Goal: Check status: Check status

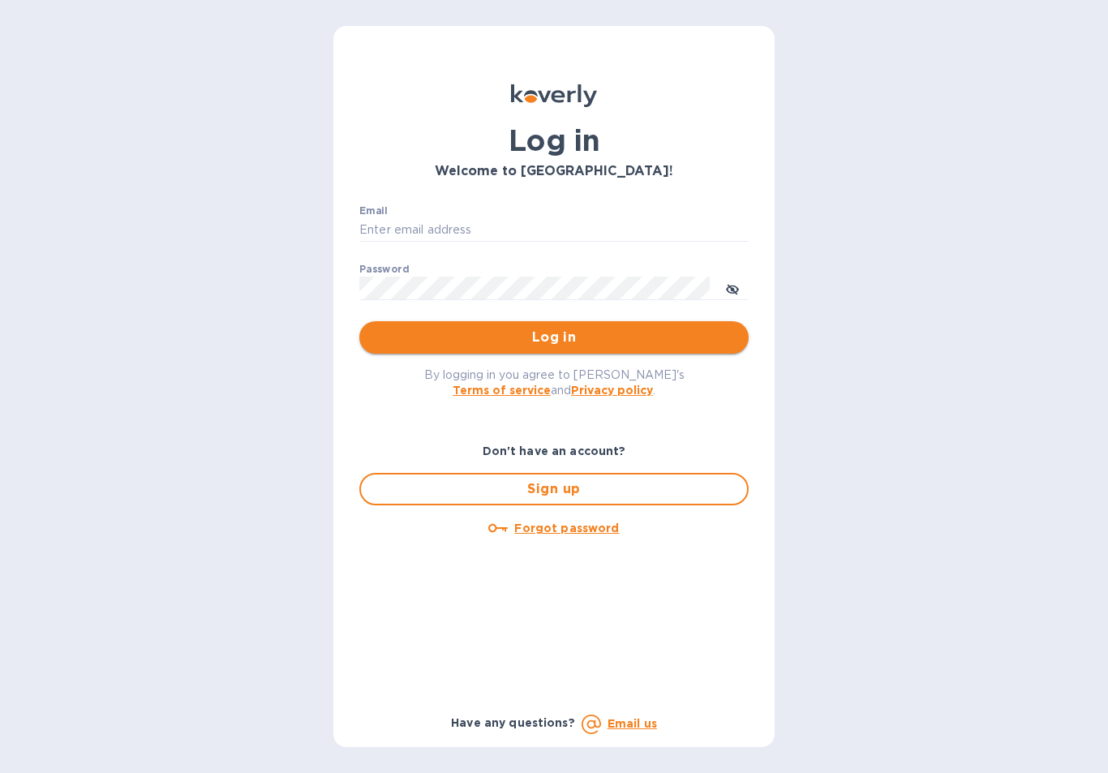
type input "cinziac@rssiusa.com"
click at [505, 335] on span "Log in" at bounding box center [553, 337] width 363 height 19
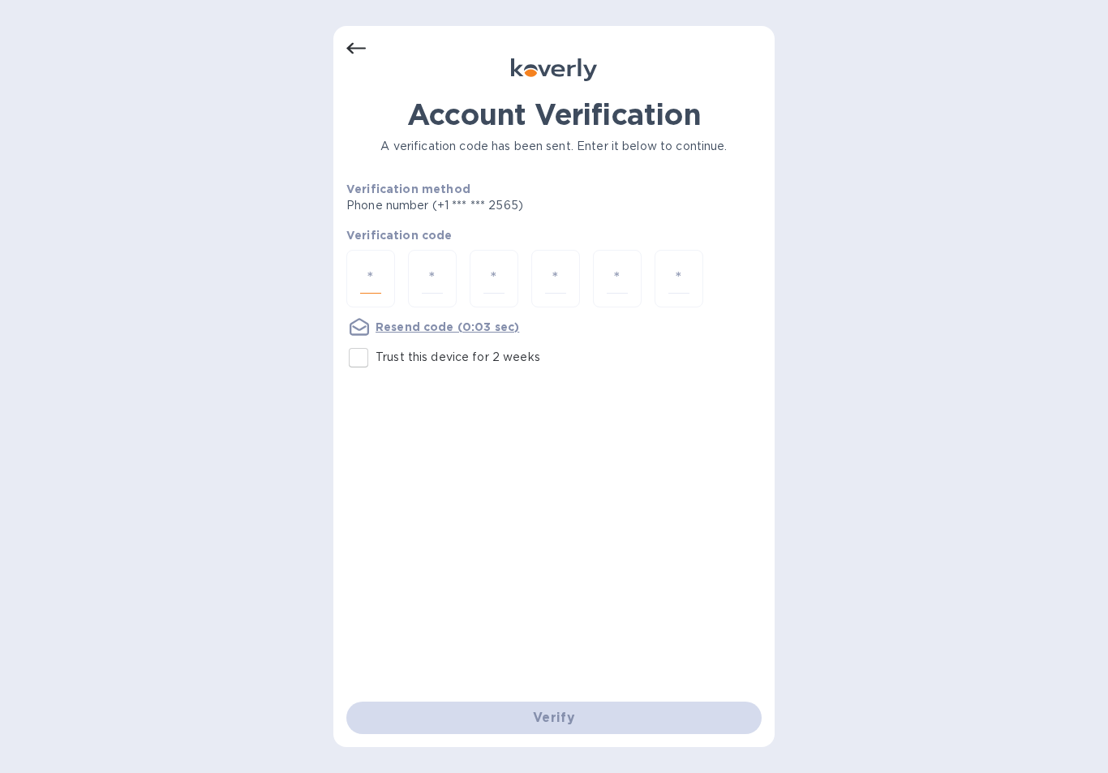
click at [378, 273] on input "number" at bounding box center [370, 279] width 21 height 30
type input "6"
type input "7"
type input "2"
type input "1"
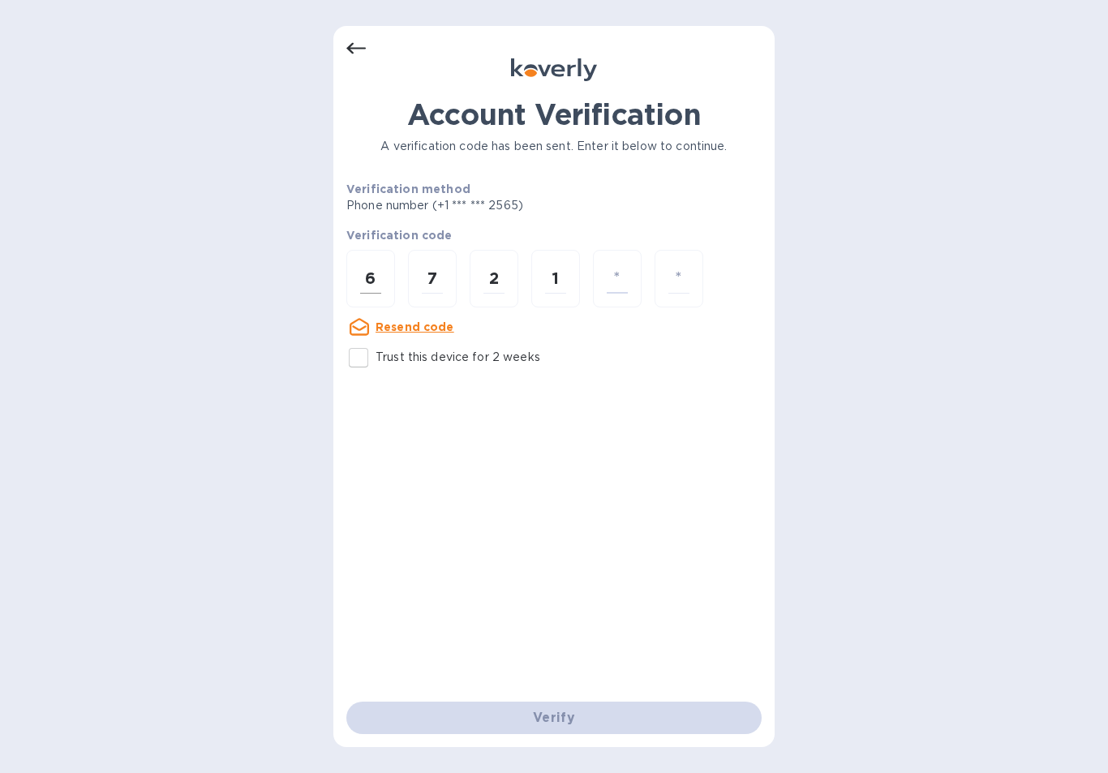
type input "8"
type input "5"
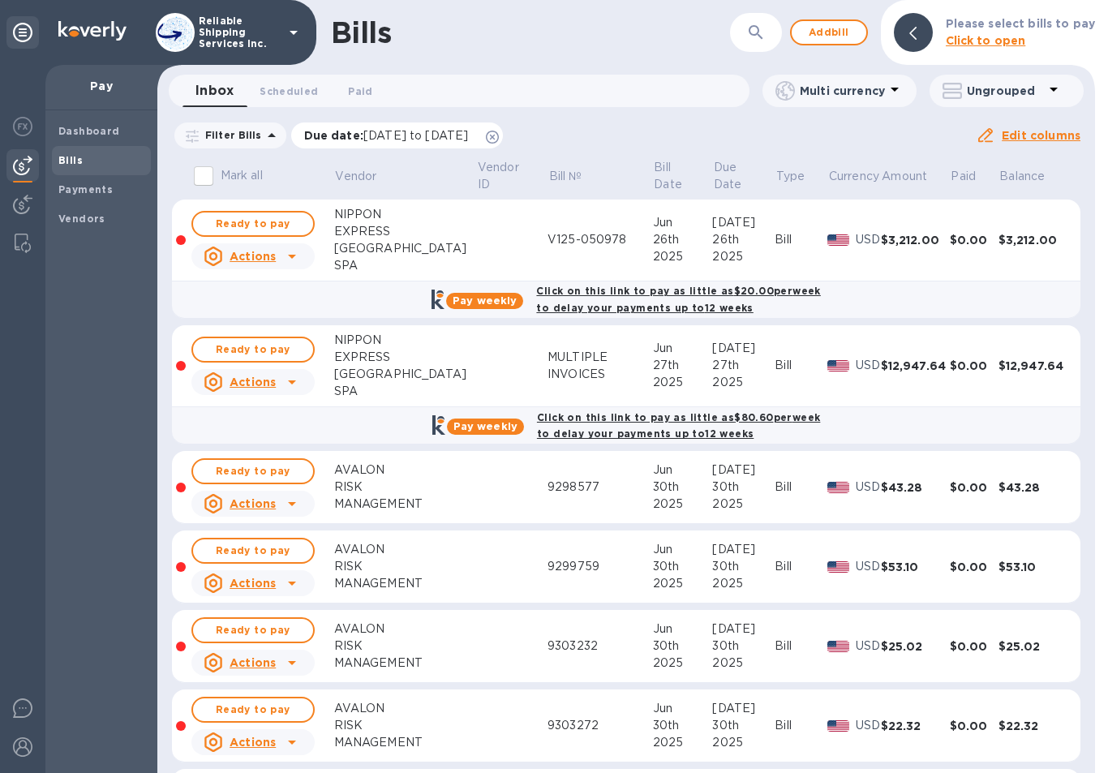
click at [499, 138] on icon at bounding box center [492, 137] width 13 height 13
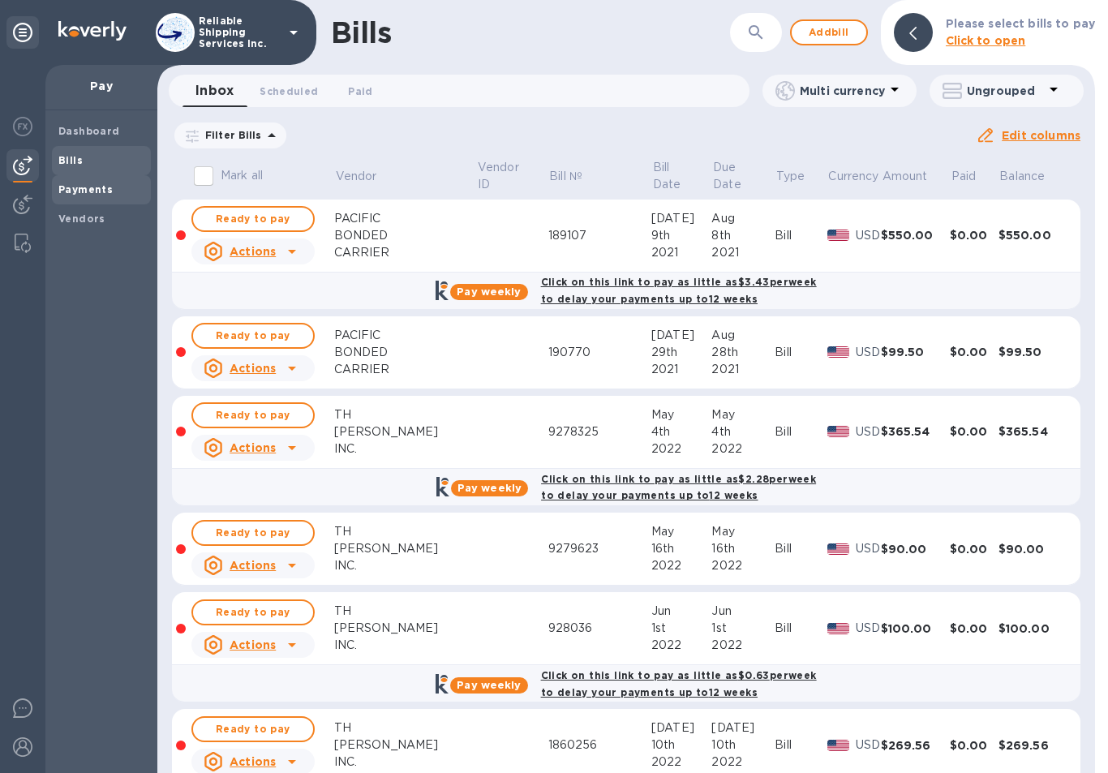
click at [94, 183] on b "Payments" at bounding box center [85, 189] width 54 height 12
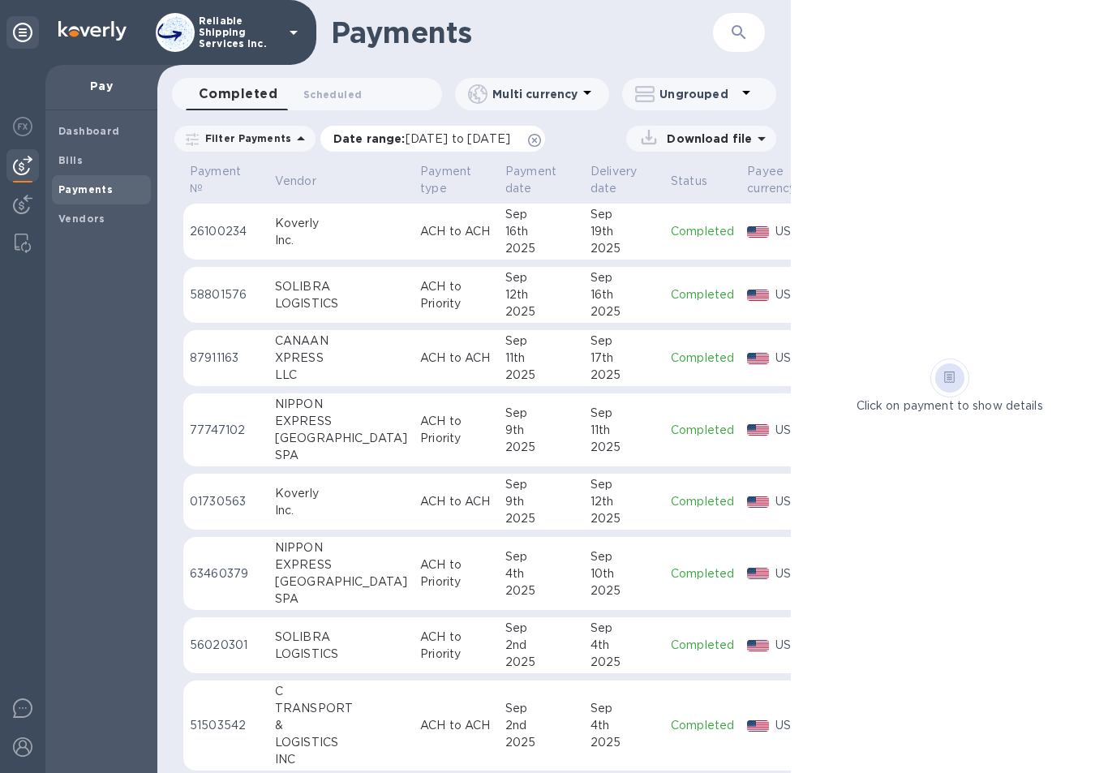
click at [541, 138] on icon at bounding box center [534, 140] width 13 height 13
click at [22, 200] on img at bounding box center [22, 204] width 19 height 19
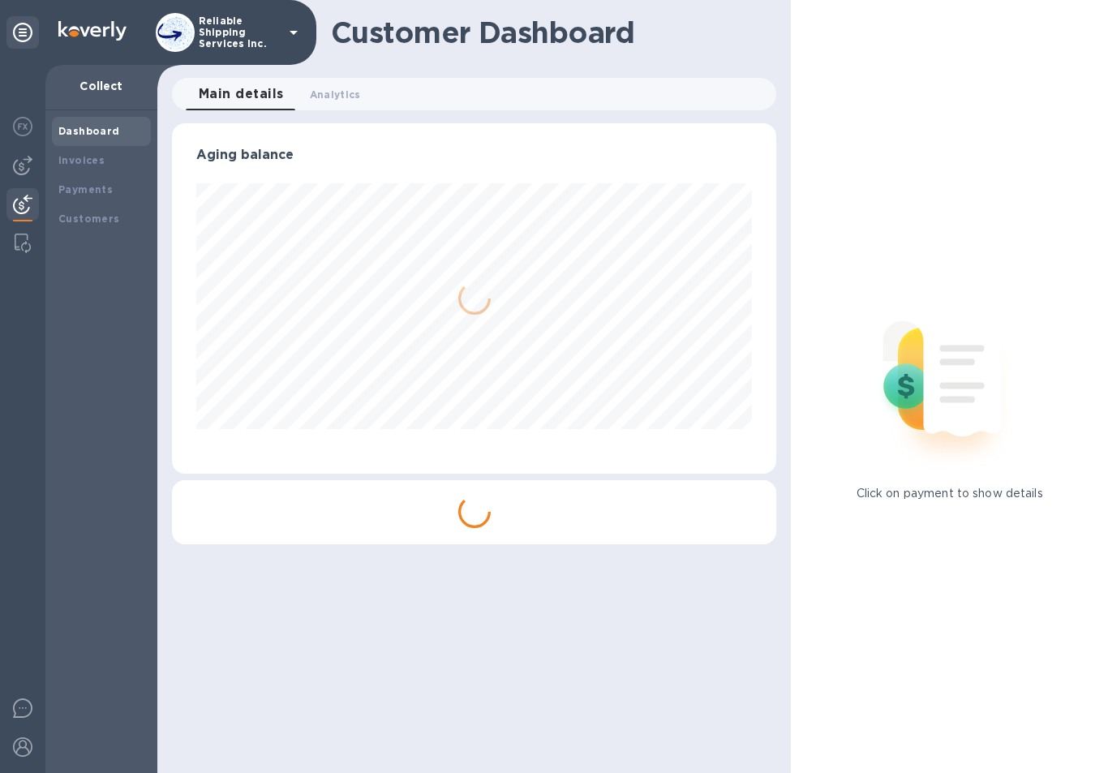
scroll to position [350, 605]
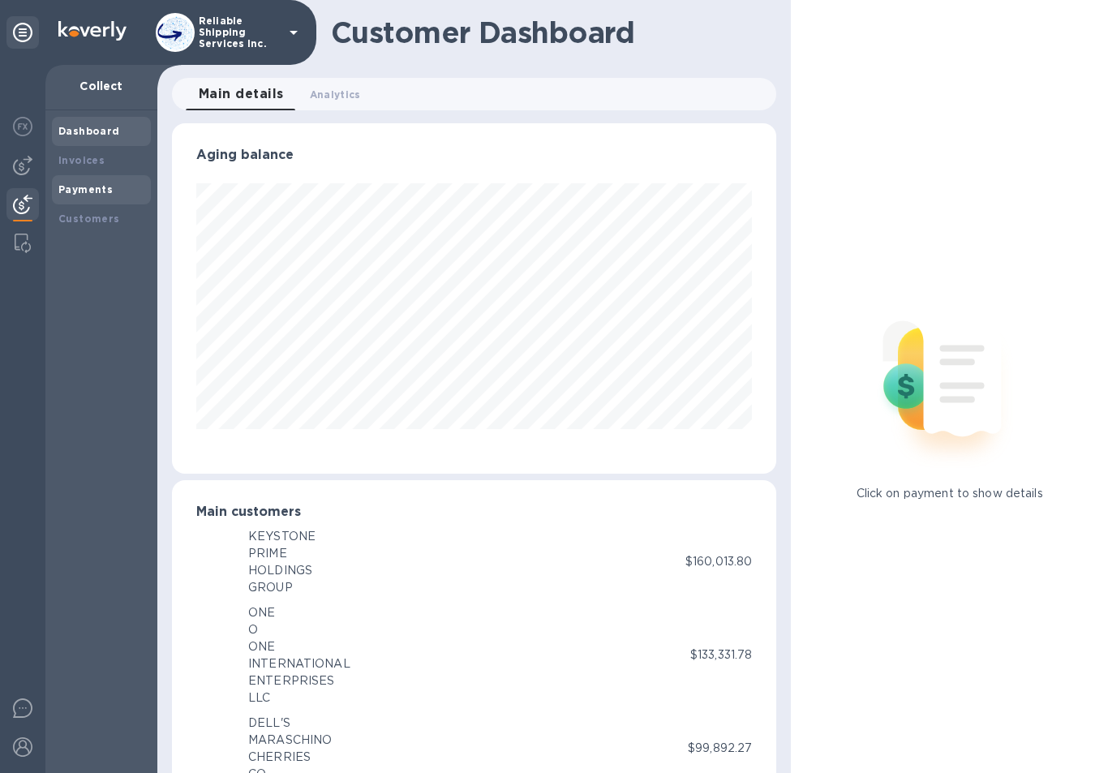
click at [96, 195] on div "Payments" at bounding box center [101, 190] width 86 height 16
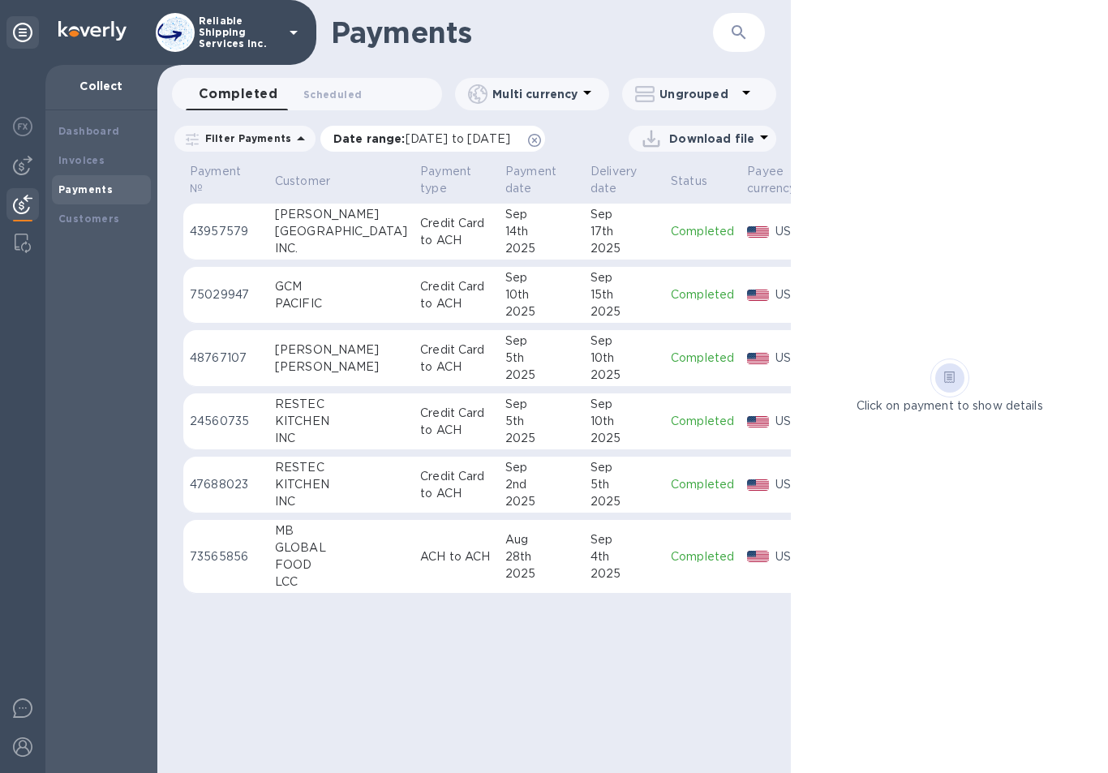
click at [541, 134] on icon at bounding box center [534, 140] width 13 height 13
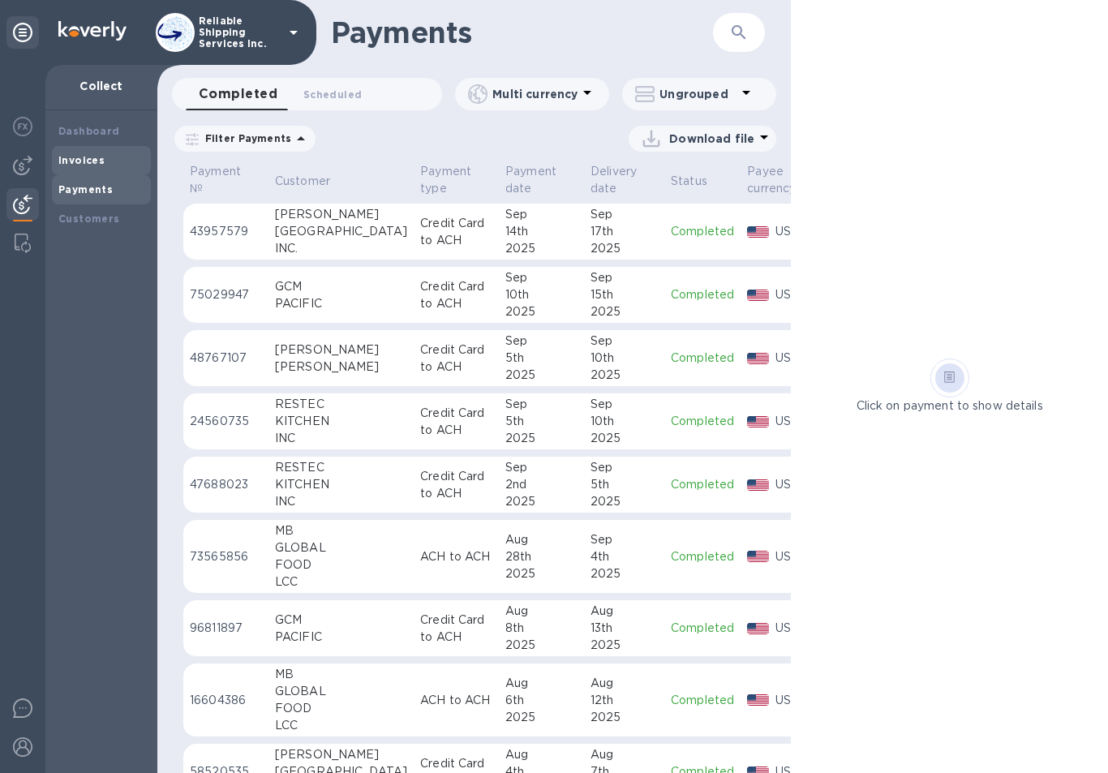
click at [110, 159] on div "Invoices" at bounding box center [101, 161] width 86 height 16
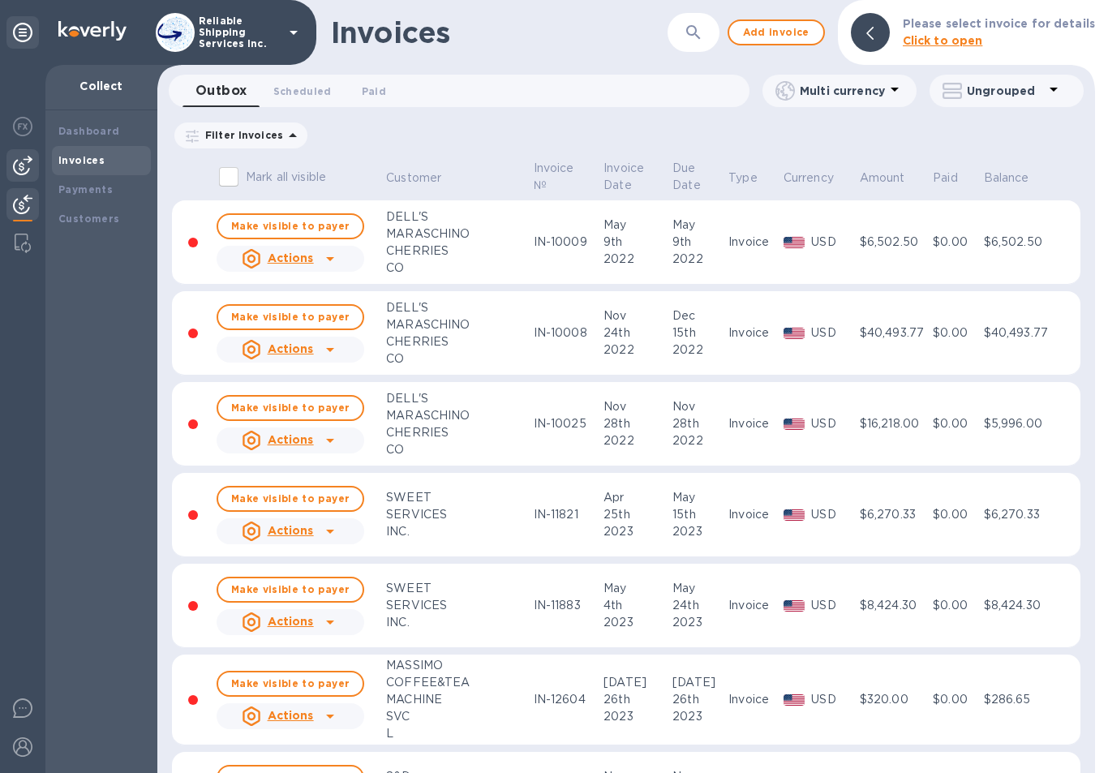
click at [24, 169] on img at bounding box center [22, 165] width 19 height 19
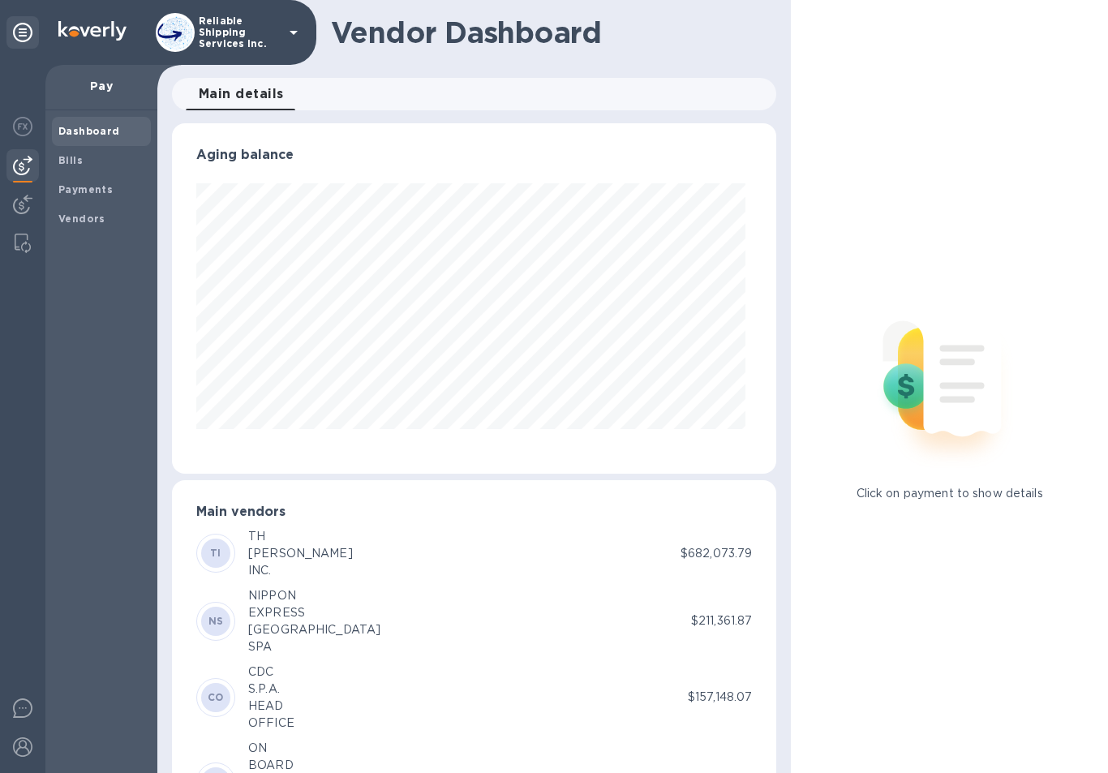
scroll to position [350, 599]
click at [92, 191] on b "Payments" at bounding box center [85, 189] width 54 height 12
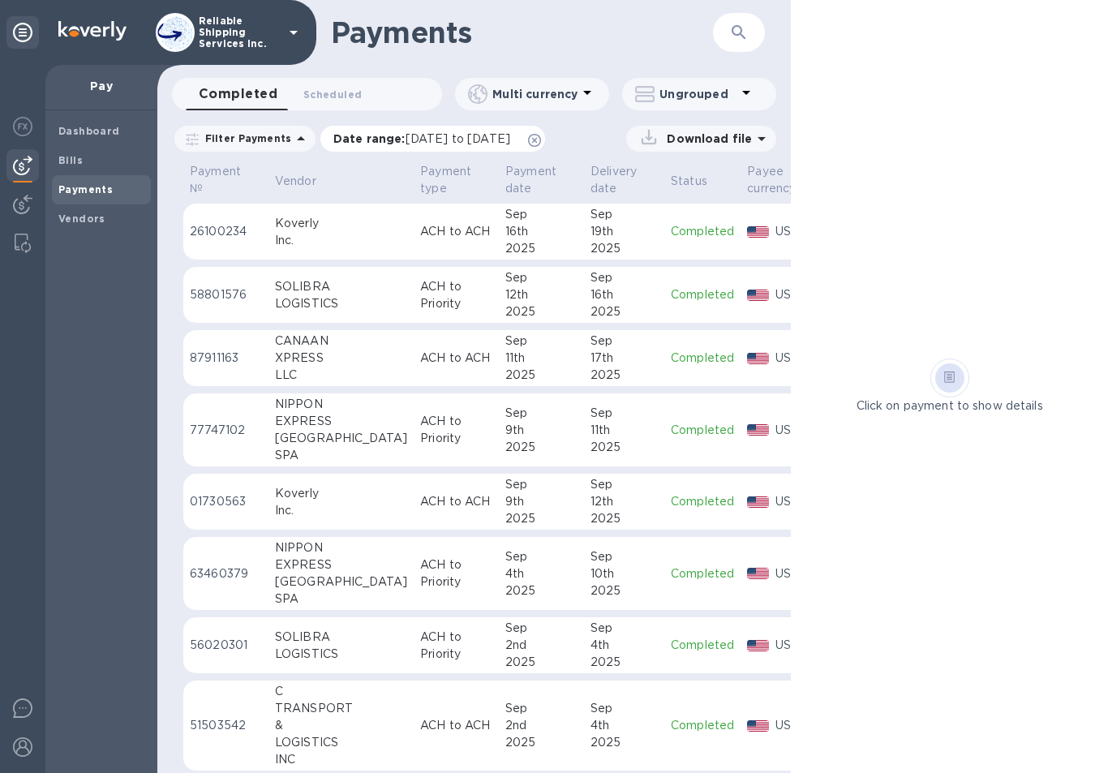
click at [541, 140] on icon at bounding box center [534, 140] width 13 height 13
